Goal: Task Accomplishment & Management: Manage account settings

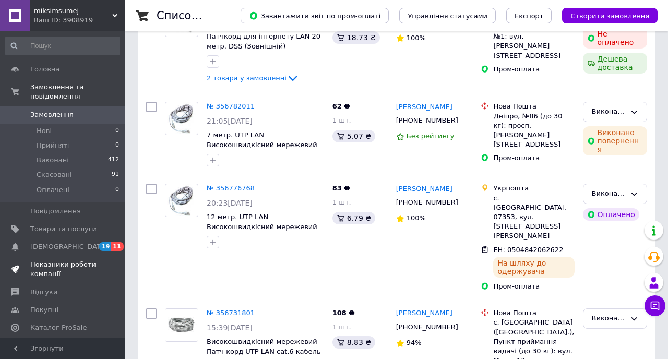
scroll to position [154, 0]
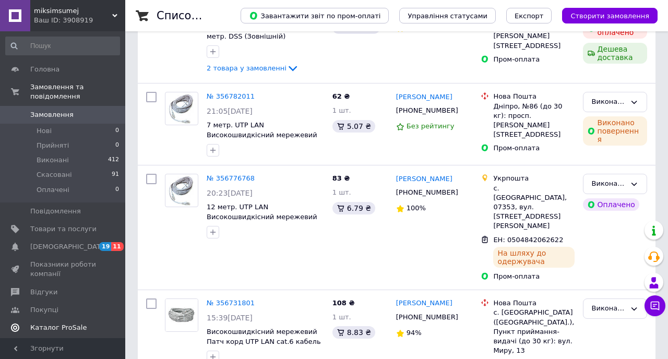
click at [65, 321] on link "Каталог ProSale" at bounding box center [62, 328] width 125 height 18
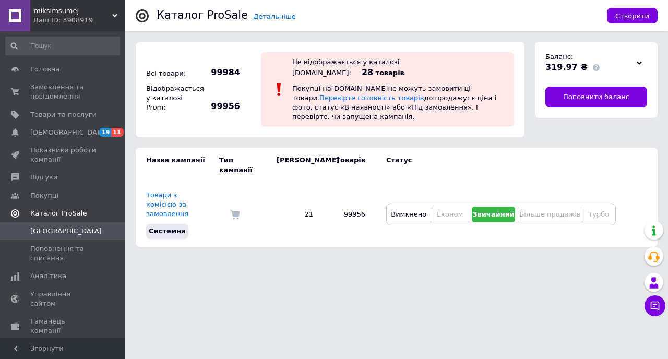
scroll to position [46, 0]
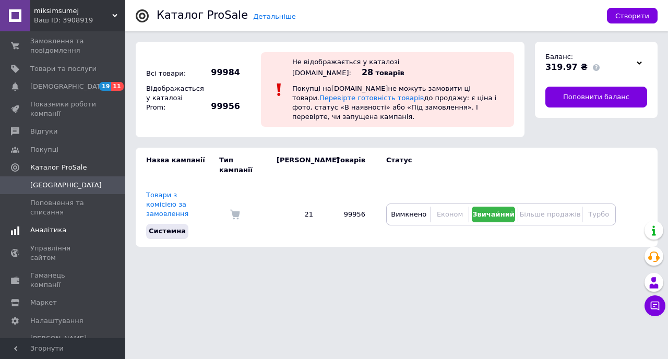
click at [56, 234] on span "Аналітика" at bounding box center [48, 229] width 36 height 9
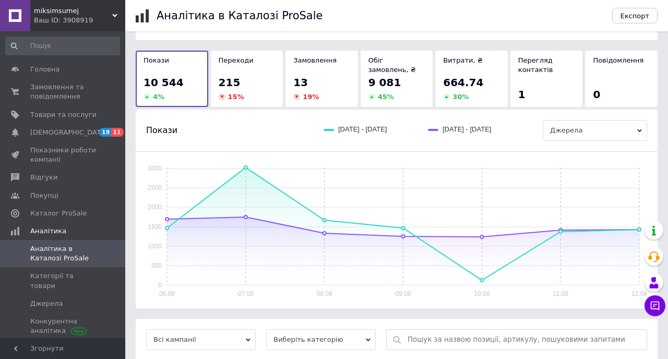
click at [114, 9] on div "miksimsumej Ваш ID: 3908919" at bounding box center [77, 15] width 95 height 31
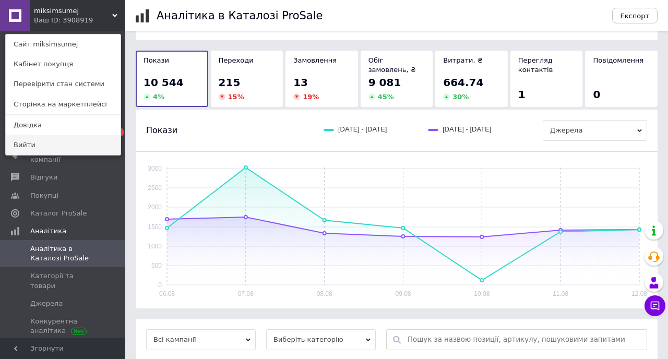
click at [26, 144] on link "Вийти" at bounding box center [63, 145] width 115 height 20
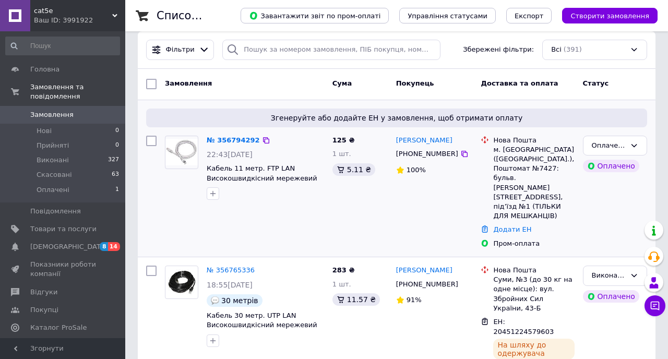
scroll to position [14, 0]
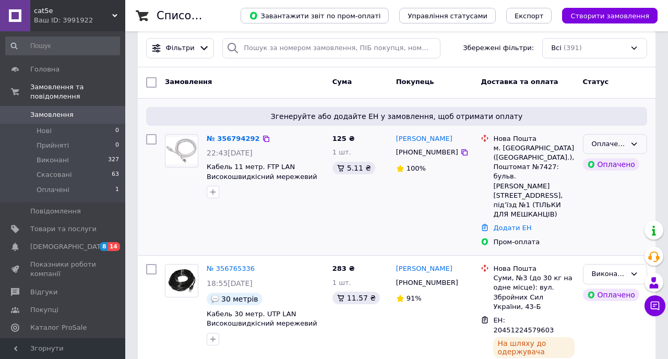
click at [636, 140] on div "Оплачено" at bounding box center [615, 144] width 64 height 20
click at [611, 164] on li "Прийнято" at bounding box center [614, 165] width 63 height 19
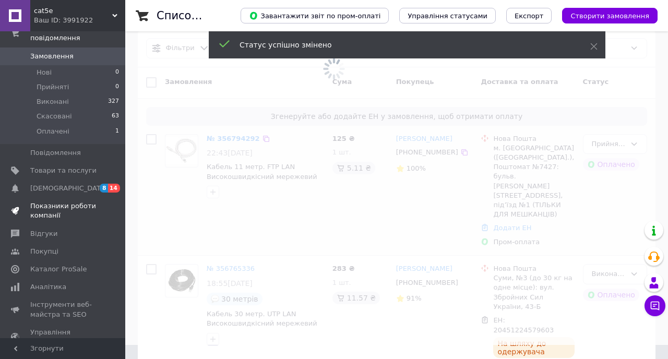
scroll to position [59, 0]
click at [54, 277] on link "Аналітика" at bounding box center [62, 286] width 125 height 18
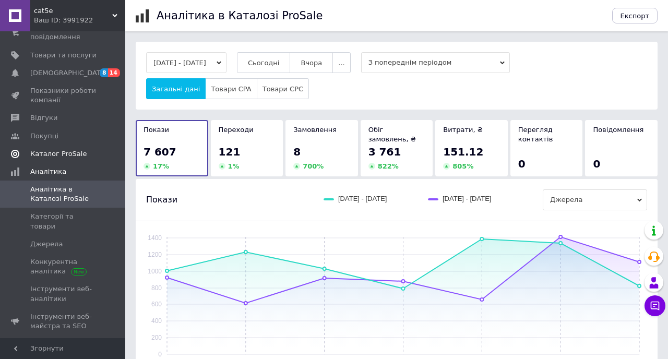
click at [43, 156] on span "Каталог ProSale" at bounding box center [58, 153] width 56 height 9
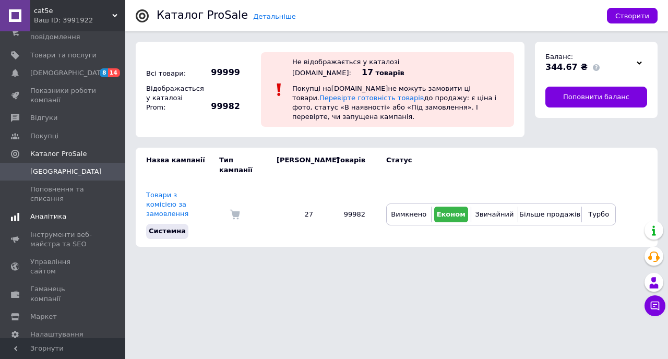
click at [50, 218] on span "Аналітика" at bounding box center [48, 216] width 36 height 9
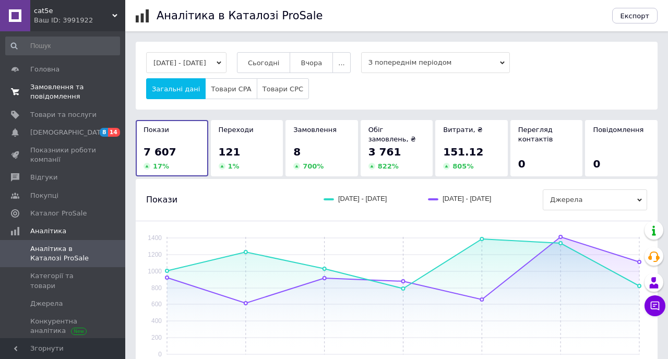
click at [48, 89] on span "Замовлення та повідомлення" at bounding box center [63, 91] width 66 height 19
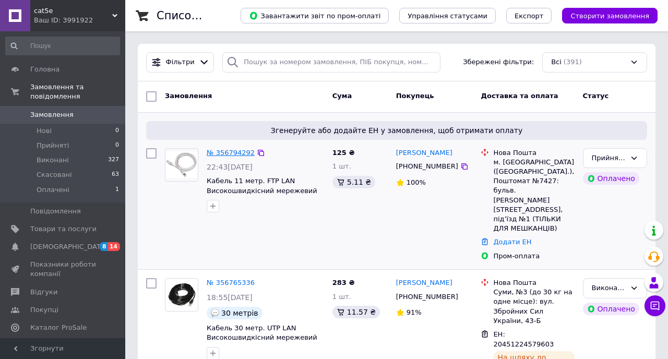
click at [225, 154] on link "№ 356794292" at bounding box center [231, 153] width 48 height 8
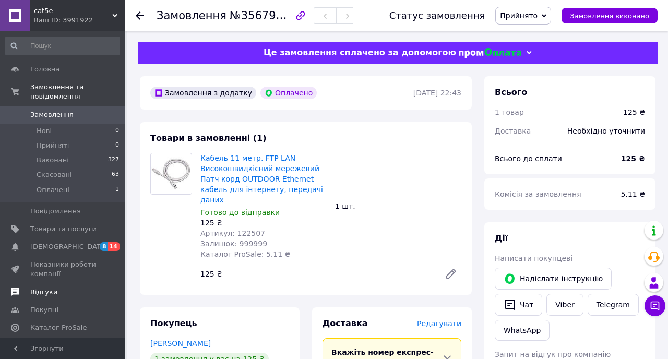
click at [54, 291] on span "Відгуки" at bounding box center [43, 291] width 27 height 9
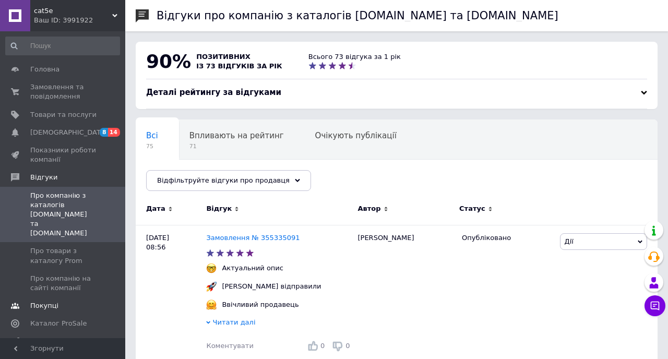
click at [53, 297] on link "Покупці" at bounding box center [62, 306] width 125 height 18
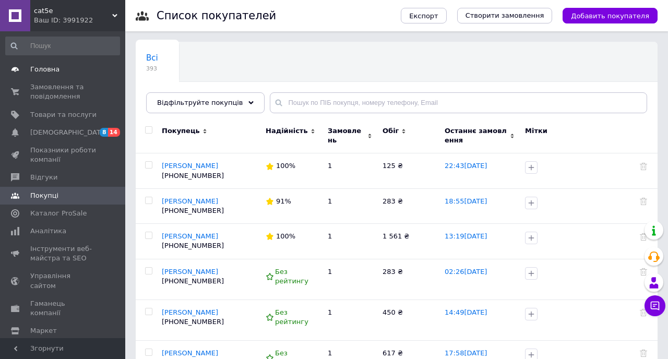
click at [51, 67] on span "Головна" at bounding box center [44, 69] width 29 height 9
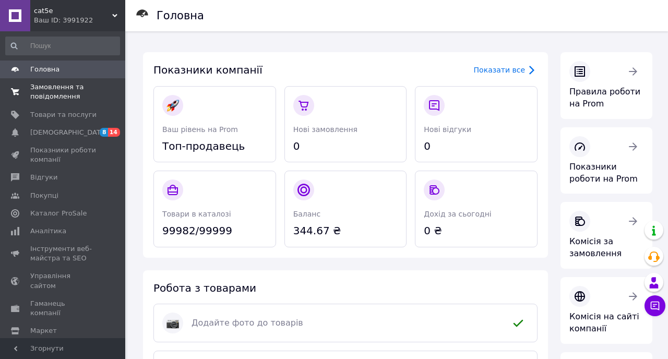
click at [57, 88] on span "Замовлення та повідомлення" at bounding box center [63, 91] width 66 height 19
